Goal: Information Seeking & Learning: Learn about a topic

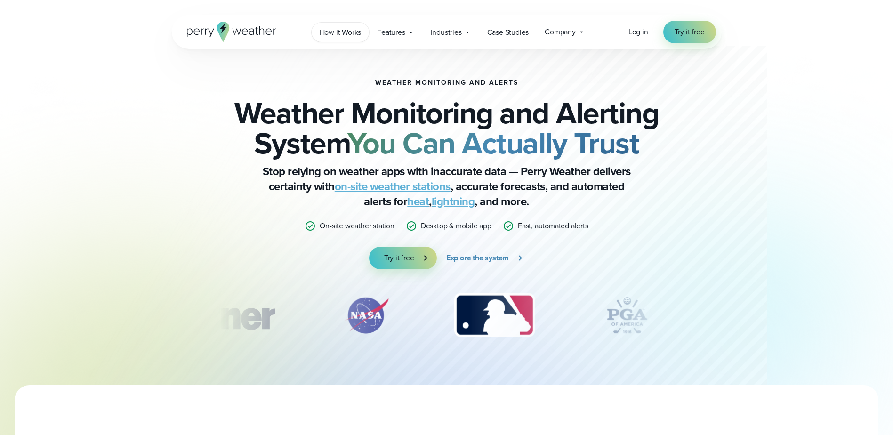
click at [341, 31] on span "How it Works" at bounding box center [340, 32] width 42 height 11
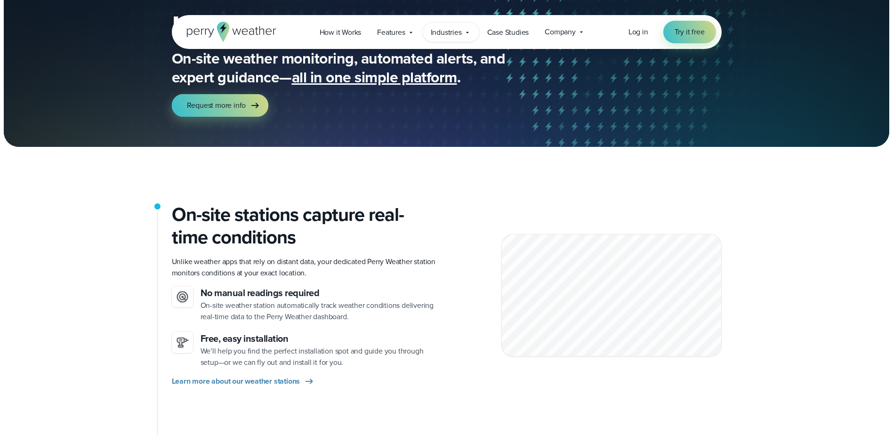
scroll to position [1, 0]
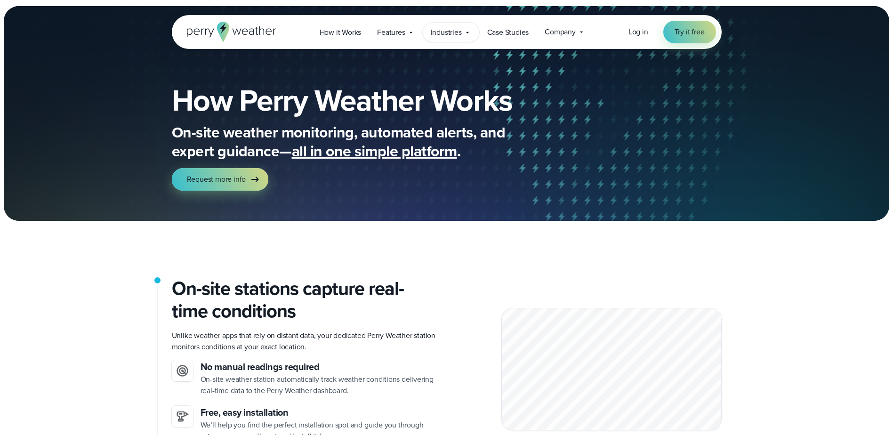
click at [452, 35] on span "Industries" at bounding box center [445, 32] width 31 height 11
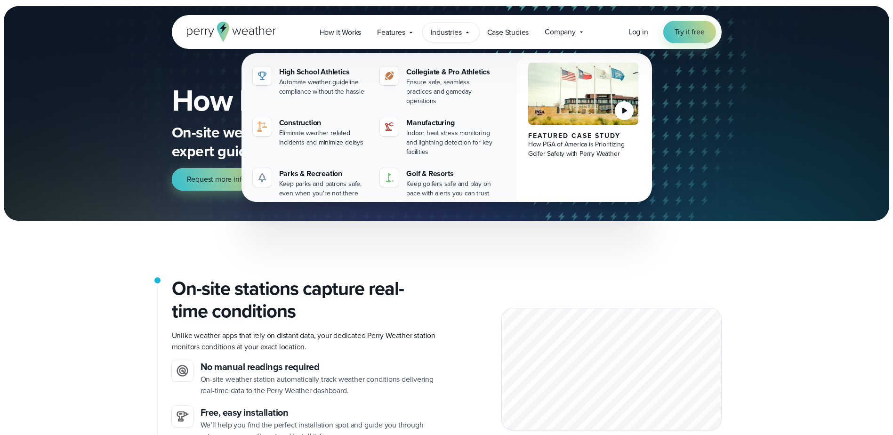
scroll to position [0, 0]
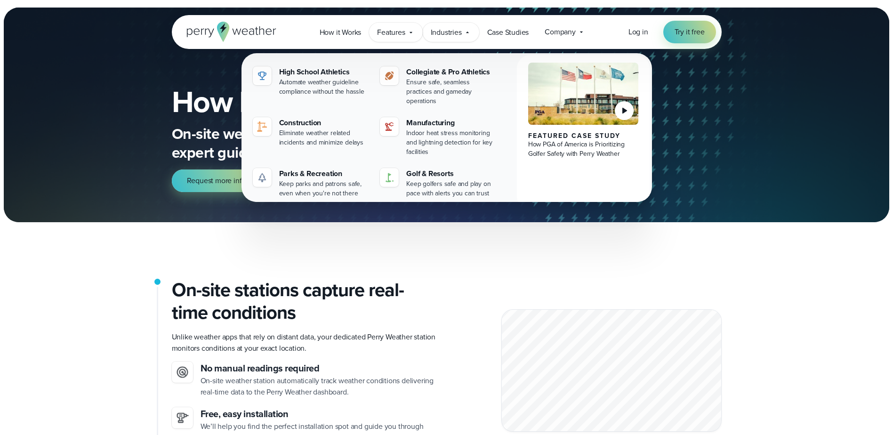
click at [377, 33] on span "Features" at bounding box center [391, 32] width 28 height 11
